Goal: Information Seeking & Learning: Learn about a topic

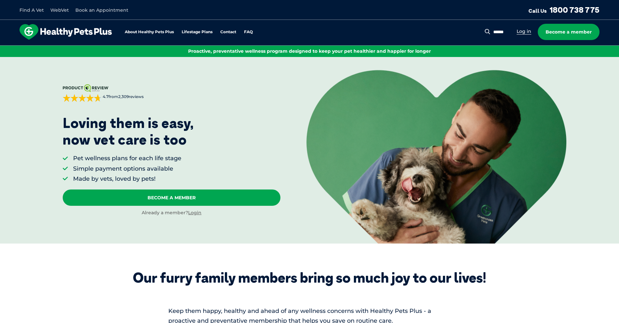
click at [525, 33] on link "Log in" at bounding box center [524, 31] width 15 height 6
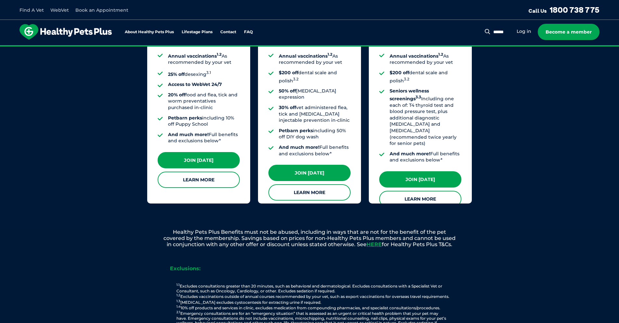
scroll to position [615, 0]
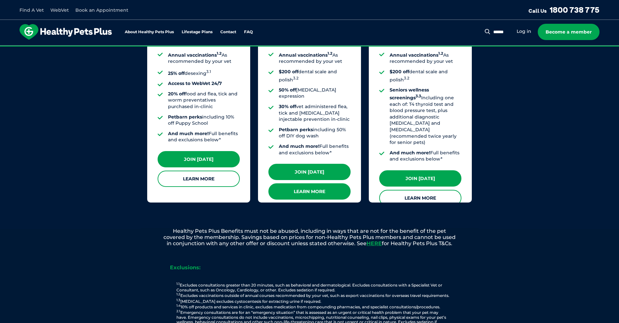
click at [314, 183] on link "Learn More" at bounding box center [310, 191] width 82 height 16
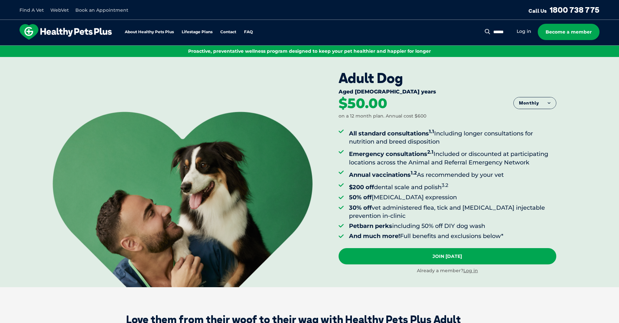
click at [548, 101] on button "Monthly" at bounding box center [535, 103] width 42 height 12
click at [534, 119] on li "Fortnightly" at bounding box center [535, 117] width 42 height 16
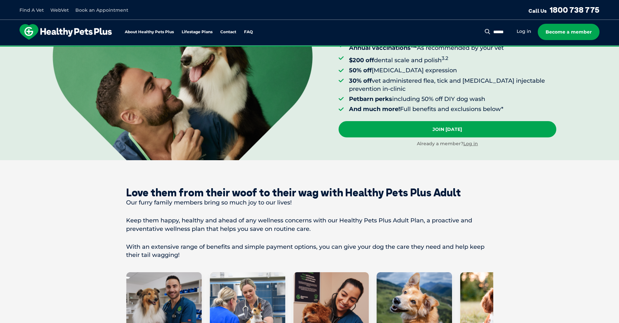
scroll to position [45, 0]
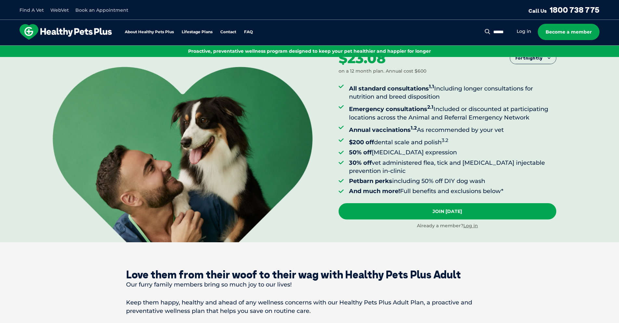
click at [62, 30] on img at bounding box center [66, 32] width 92 height 16
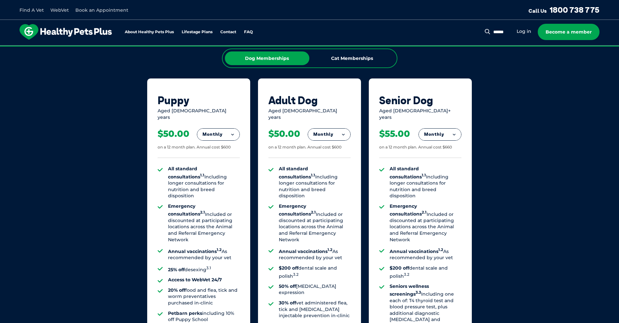
scroll to position [450, 0]
